Goal: Subscribe to service/newsletter

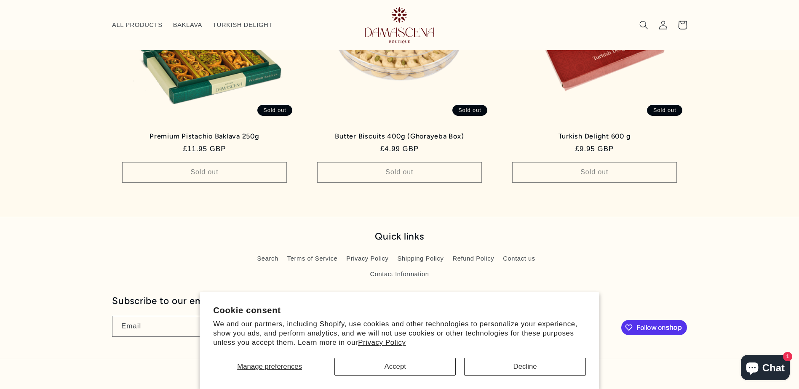
scroll to position [930, 0]
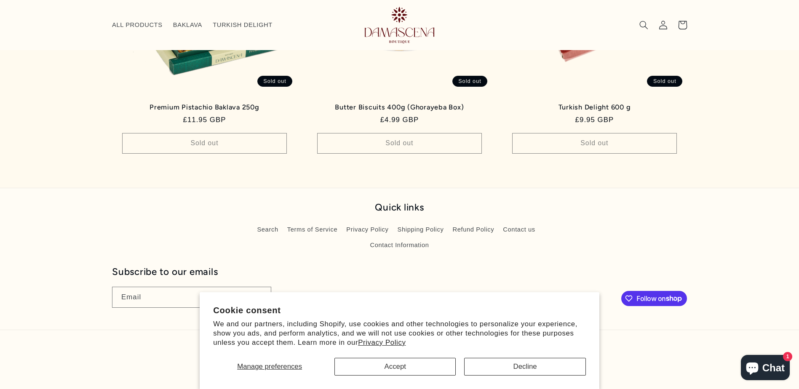
click at [787, 355] on span "1" at bounding box center [787, 356] width 9 height 9
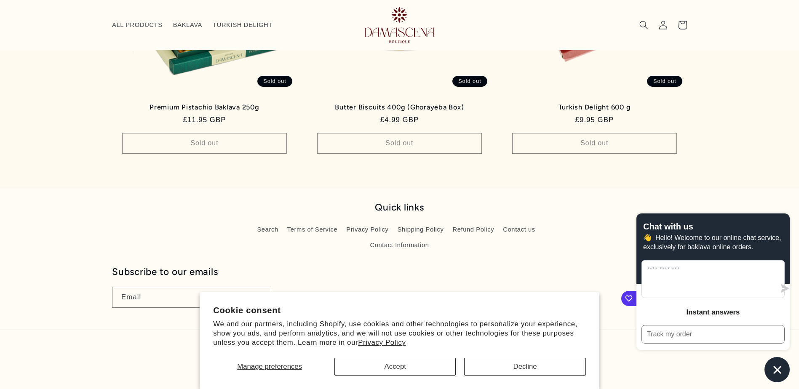
click at [724, 311] on h3 "Instant answers" at bounding box center [712, 312] width 53 height 8
click at [702, 369] on div "Chat with us 👋 Hello! Welcome to our online chat service, exclusively for bakla…" at bounding box center [712, 298] width 153 height 169
click at [519, 368] on button "Decline" at bounding box center [524, 367] width 121 height 18
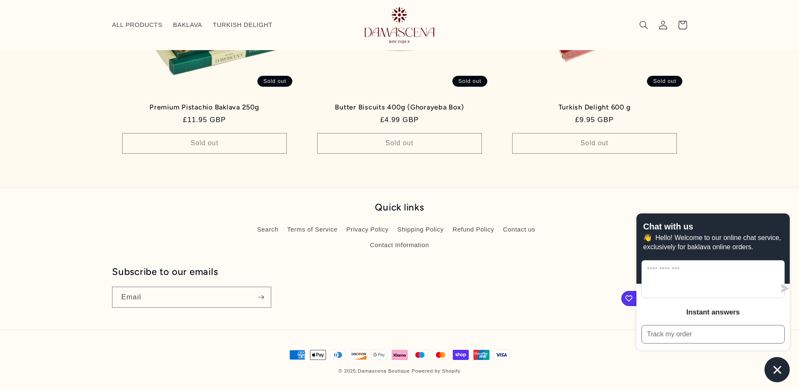
click at [779, 371] on icon "Chat window" at bounding box center [777, 370] width 8 height 8
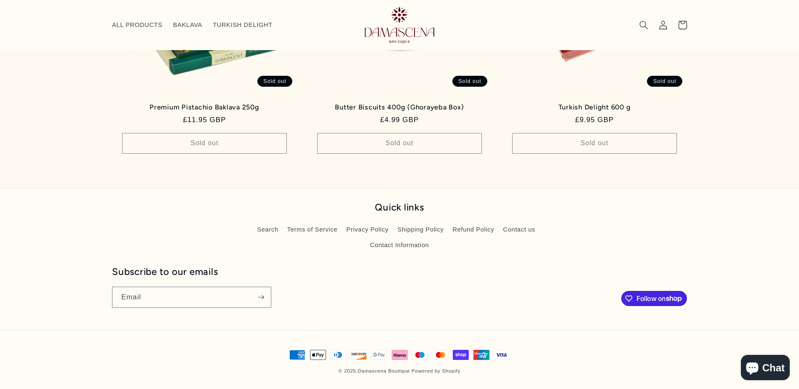
click at [657, 299] on span "Follow on Shop" at bounding box center [661, 298] width 51 height 9
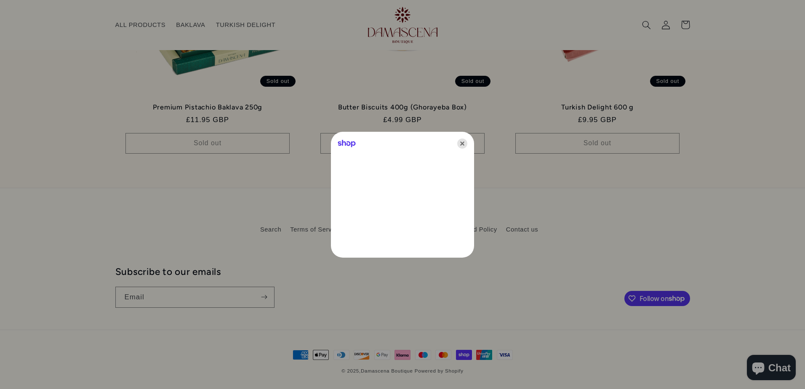
click at [462, 142] on icon "Close" at bounding box center [462, 144] width 10 height 10
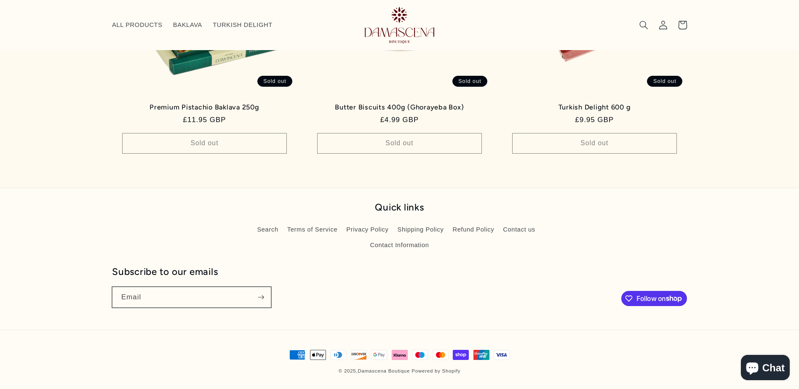
click at [264, 297] on icon "Subscribe" at bounding box center [261, 297] width 6 height 4
click at [483, 294] on div "Subscribe to our emails Email" at bounding box center [364, 286] width 505 height 41
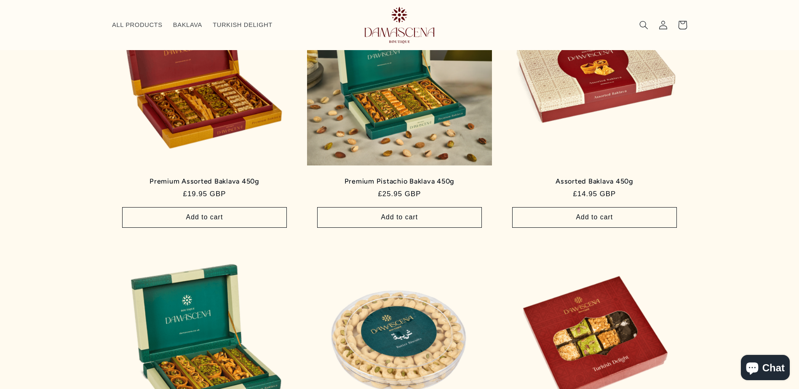
scroll to position [0, 0]
